Goal: Task Accomplishment & Management: Use online tool/utility

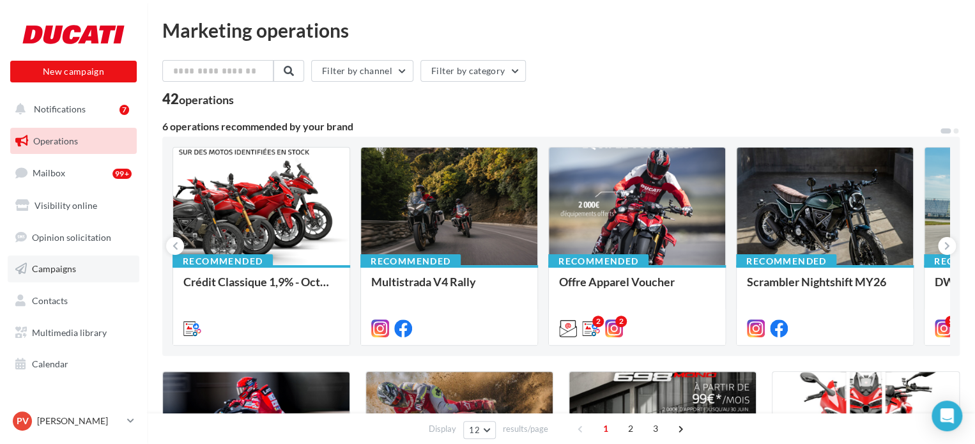
click at [54, 277] on link "Campaigns" at bounding box center [74, 268] width 132 height 27
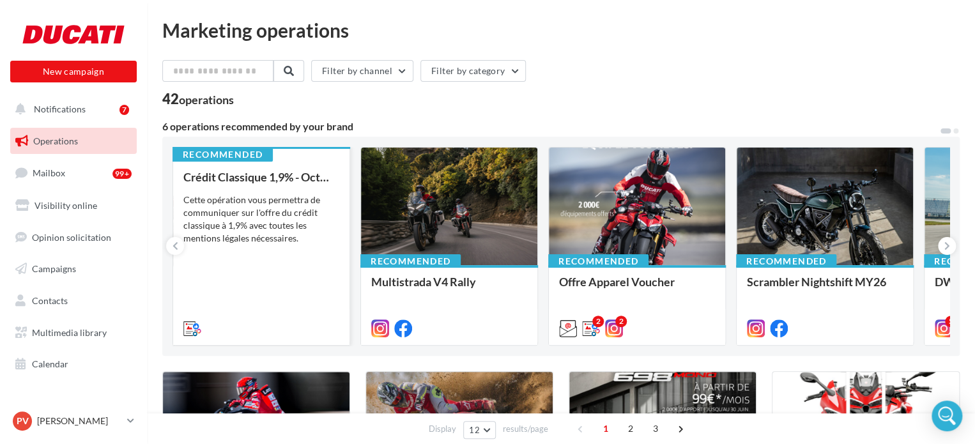
click at [230, 201] on div "Cette opération vous permettra de communiquer sur l'offre du crédit classique à…" at bounding box center [261, 219] width 156 height 51
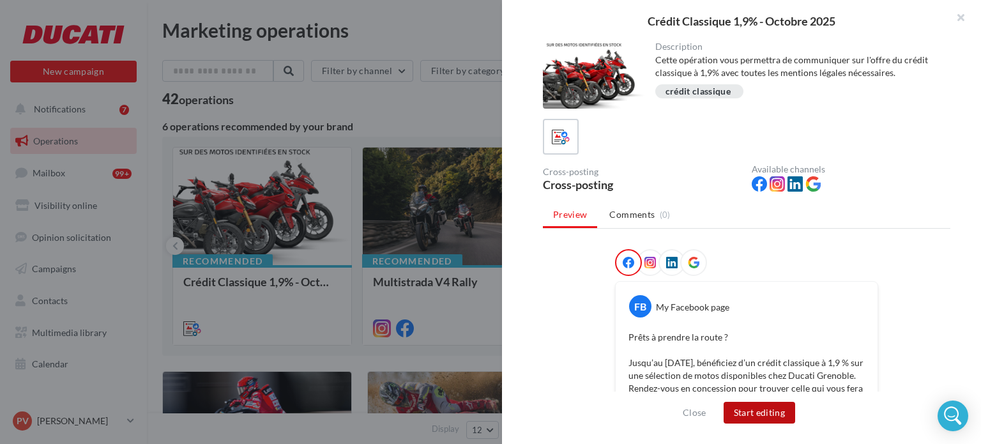
click at [752, 408] on button "Start editing" at bounding box center [760, 413] width 72 height 22
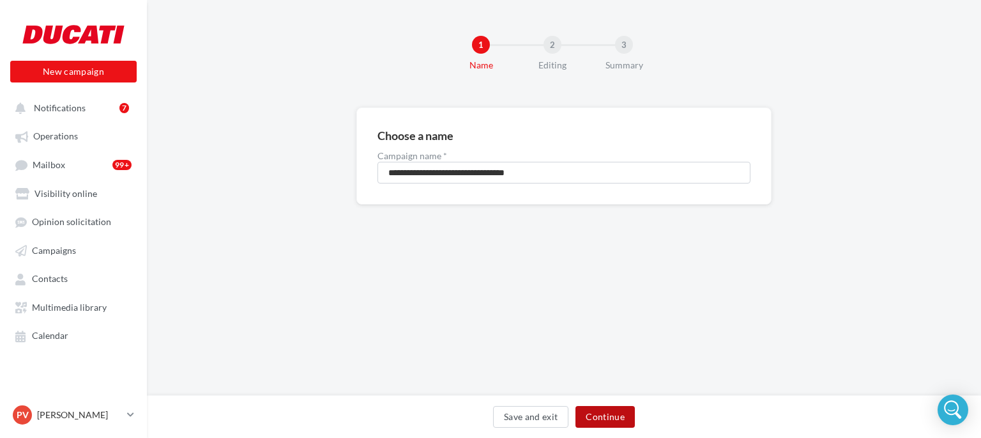
click at [617, 420] on button "Continue" at bounding box center [604, 417] width 59 height 22
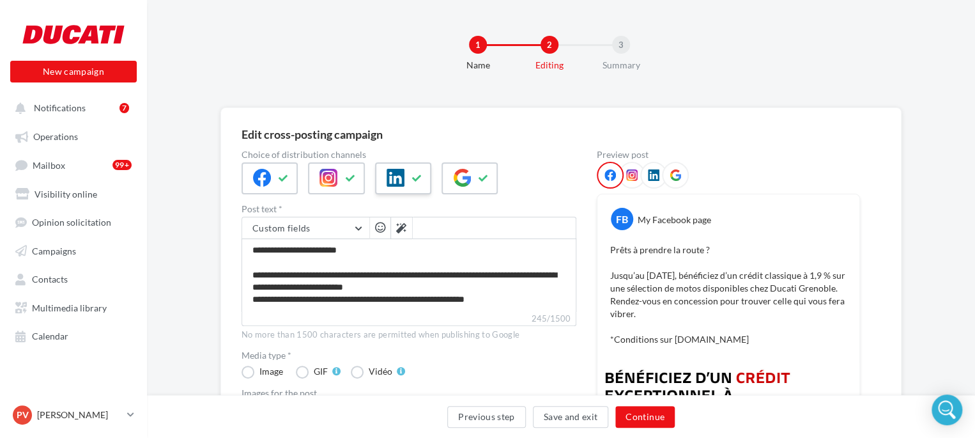
click at [416, 181] on icon at bounding box center [417, 178] width 10 height 9
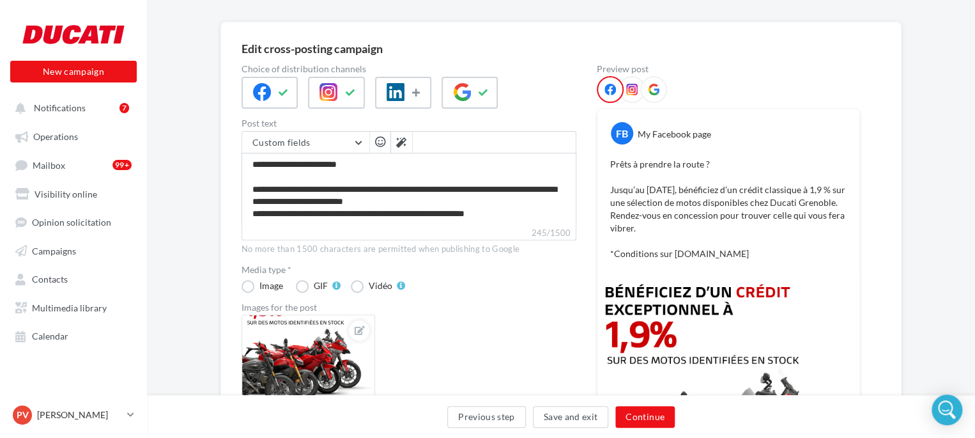
scroll to position [68, 0]
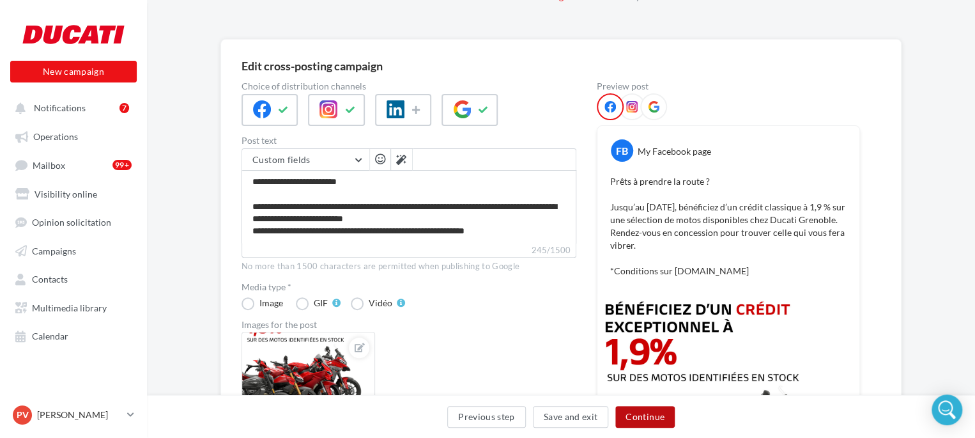
click at [636, 418] on button "Continue" at bounding box center [644, 417] width 59 height 22
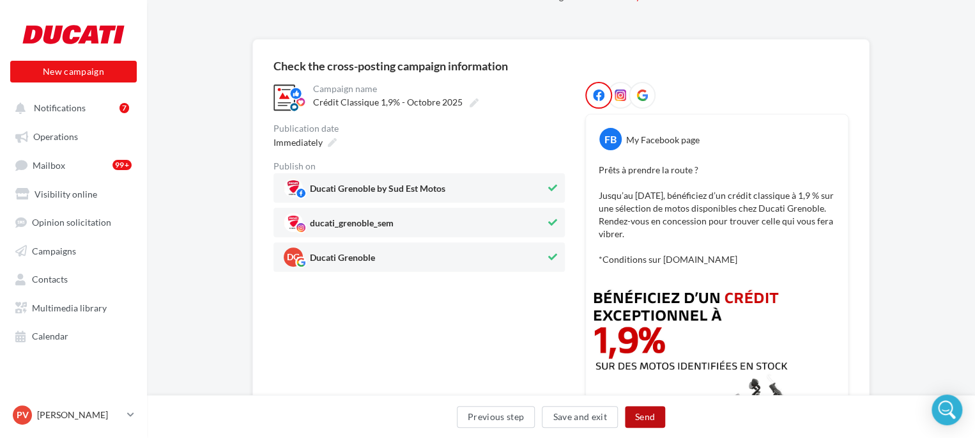
click at [644, 417] on button "Send" at bounding box center [645, 417] width 40 height 22
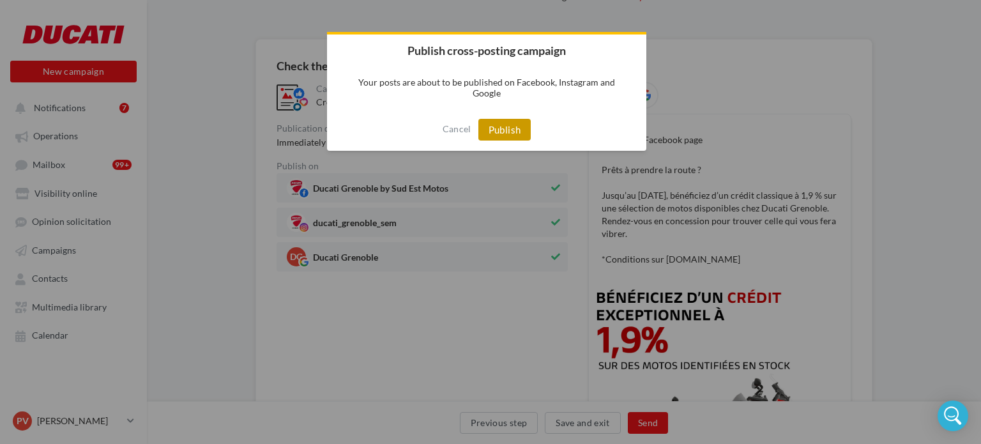
click at [521, 124] on button "Publish" at bounding box center [504, 130] width 53 height 22
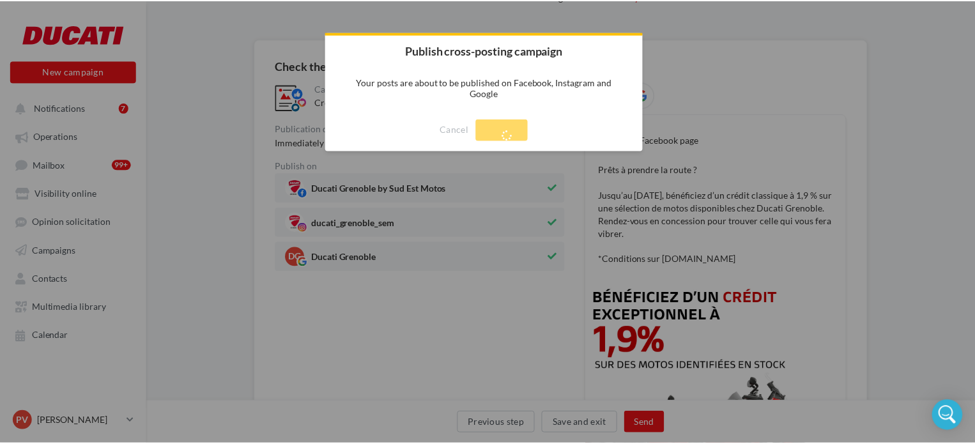
scroll to position [20, 0]
